Goal: Task Accomplishment & Management: Manage account settings

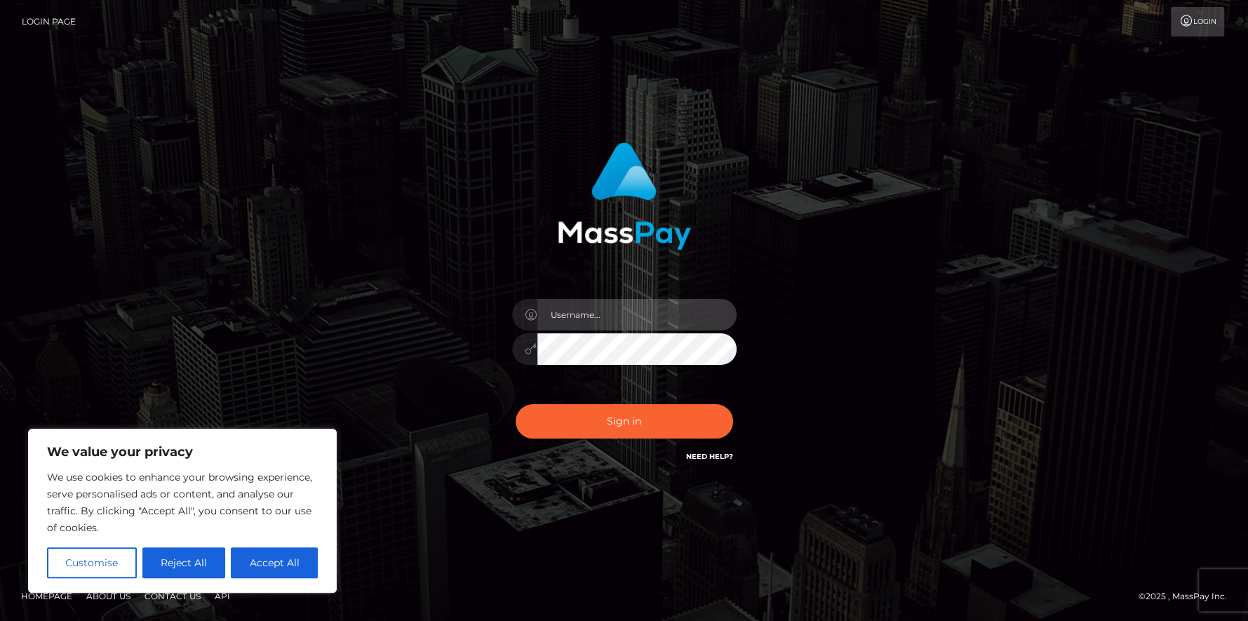
click at [609, 312] on input "text" at bounding box center [636, 315] width 199 height 32
click at [524, 299] on div at bounding box center [524, 315] width 25 height 32
click at [593, 308] on input "text" at bounding box center [636, 315] width 199 height 32
type input "[EMAIL_ADDRESS][DOMAIN_NAME]"
click at [515, 404] on button "Sign in" at bounding box center [623, 421] width 217 height 34
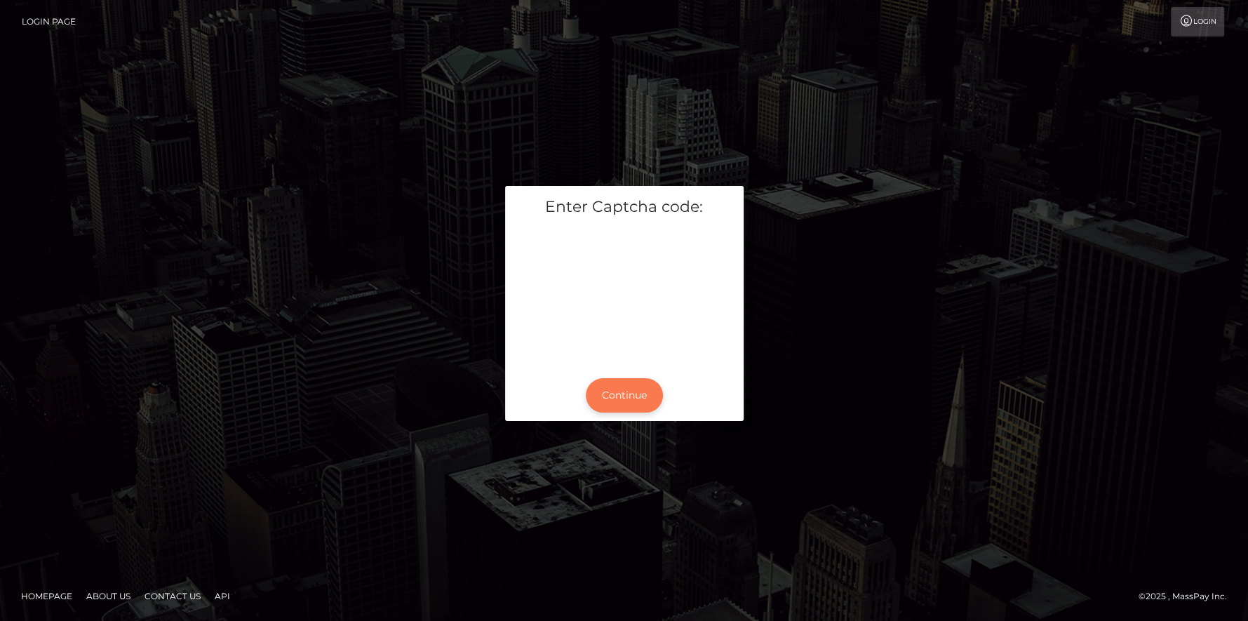
click at [644, 391] on button "Continue" at bounding box center [624, 395] width 77 height 34
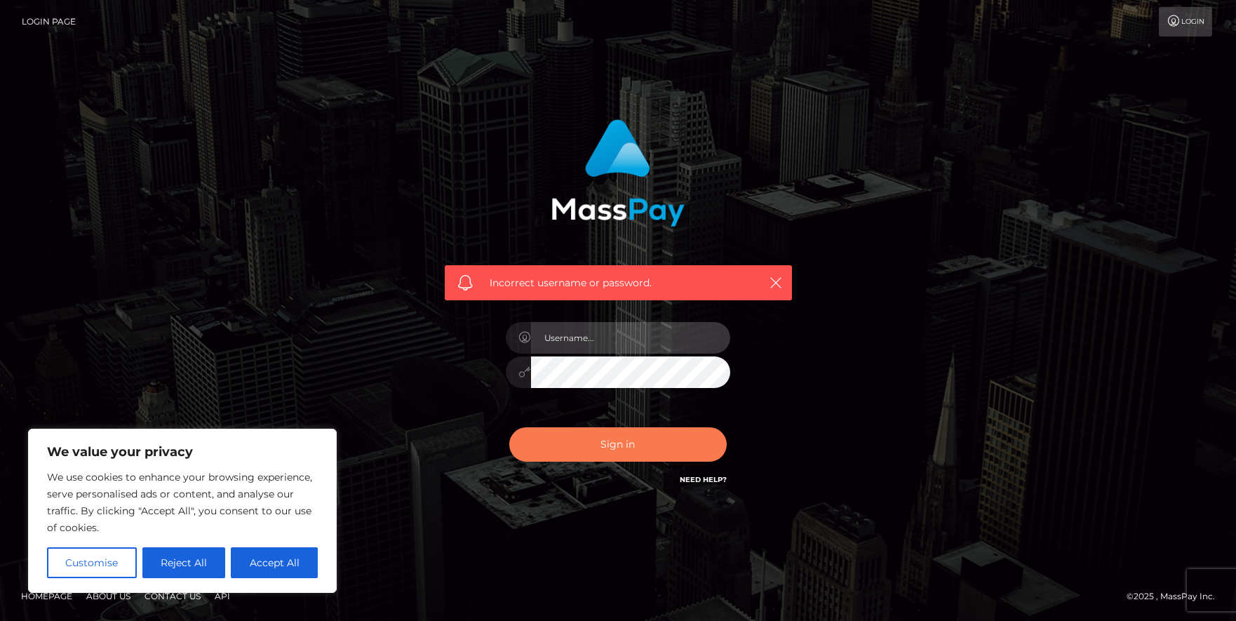
type input "[EMAIL_ADDRESS][DOMAIN_NAME]"
click at [614, 454] on button "Sign in" at bounding box center [617, 444] width 217 height 34
type input "anukax99x@gmail.com"
click at [665, 458] on button "Sign in" at bounding box center [617, 444] width 217 height 34
